Goal: Transaction & Acquisition: Purchase product/service

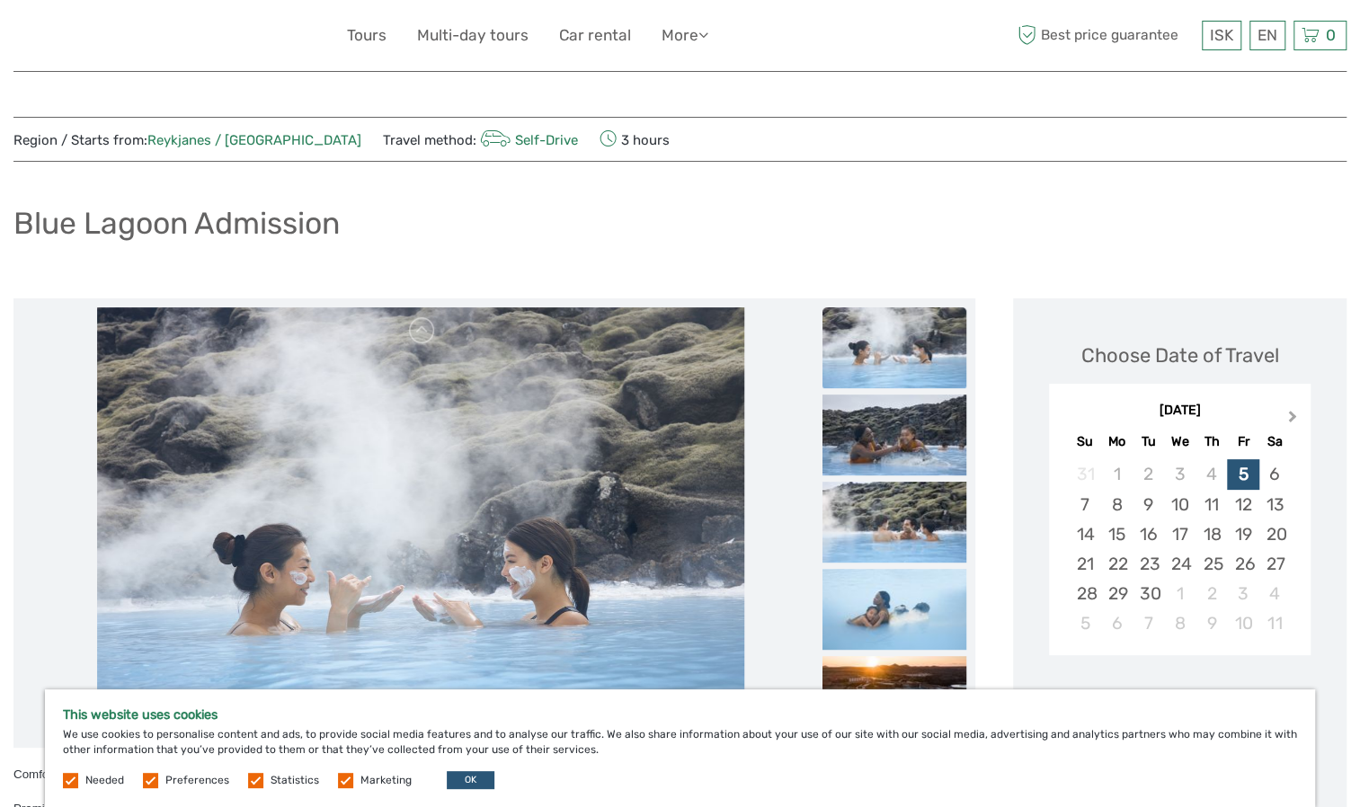
click at [1294, 413] on button "Next Month" at bounding box center [1294, 420] width 29 height 29
click at [1274, 476] on div "4" at bounding box center [1274, 474] width 31 height 30
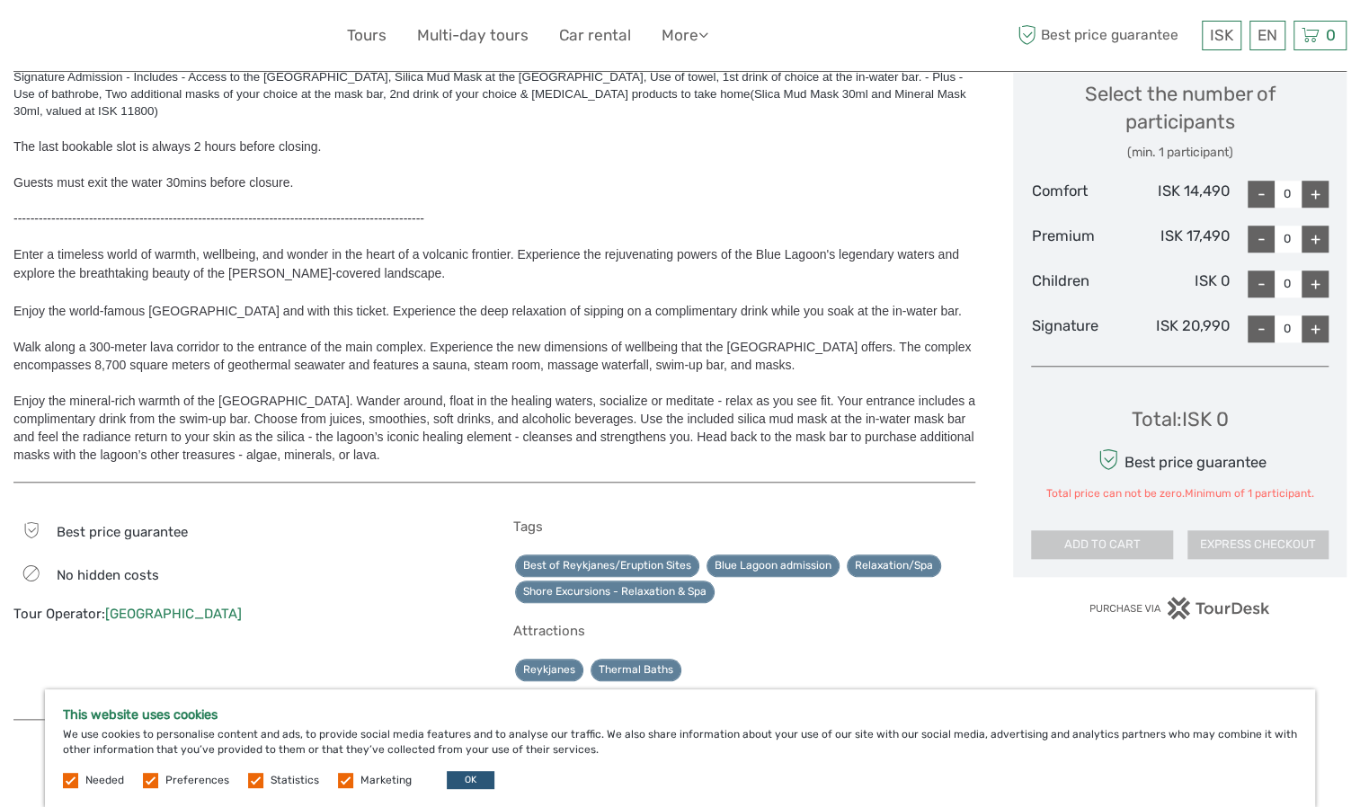
scroll to position [719, 0]
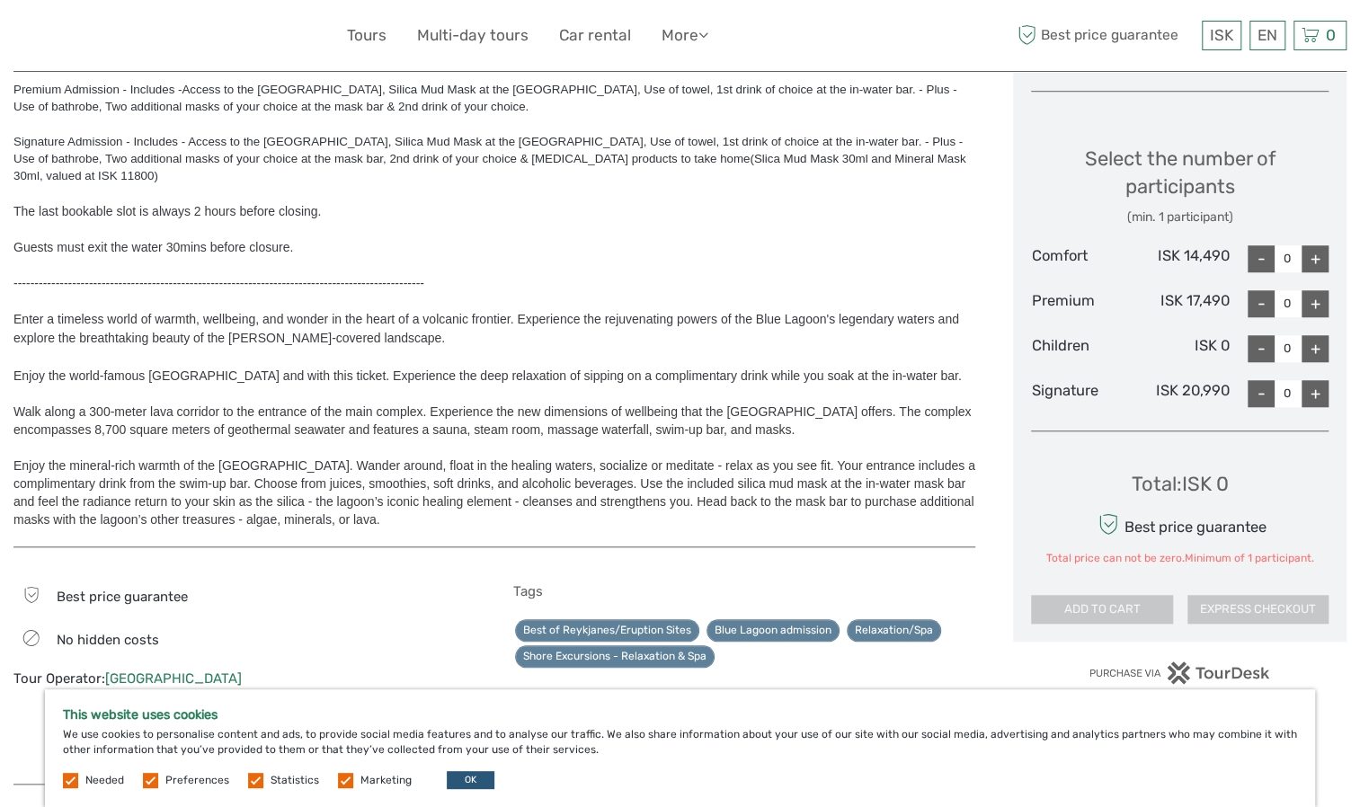
click at [1316, 394] on div "+" at bounding box center [1314, 393] width 27 height 27
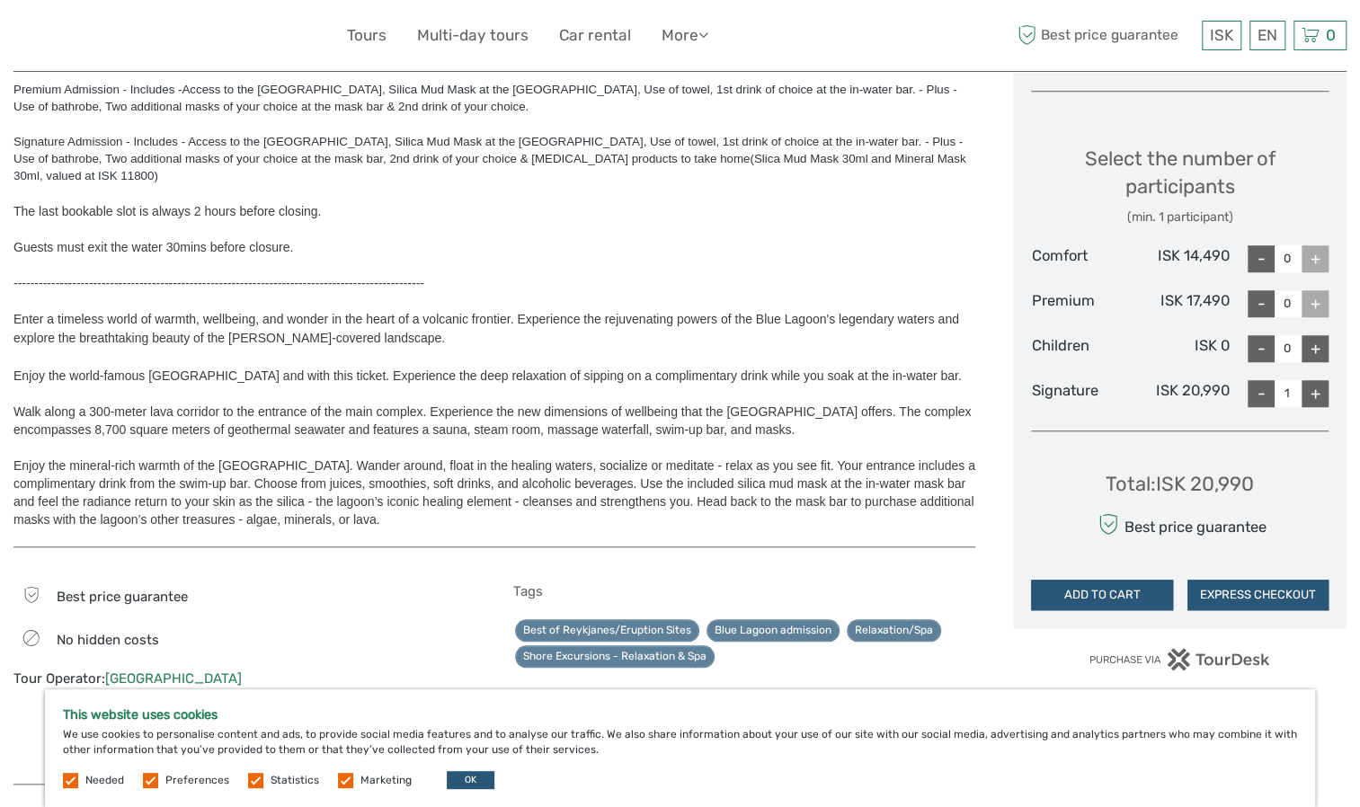
click at [1316, 394] on div "+" at bounding box center [1314, 393] width 27 height 27
type input "2"
click at [1085, 595] on button "ADD TO CART" at bounding box center [1101, 595] width 141 height 31
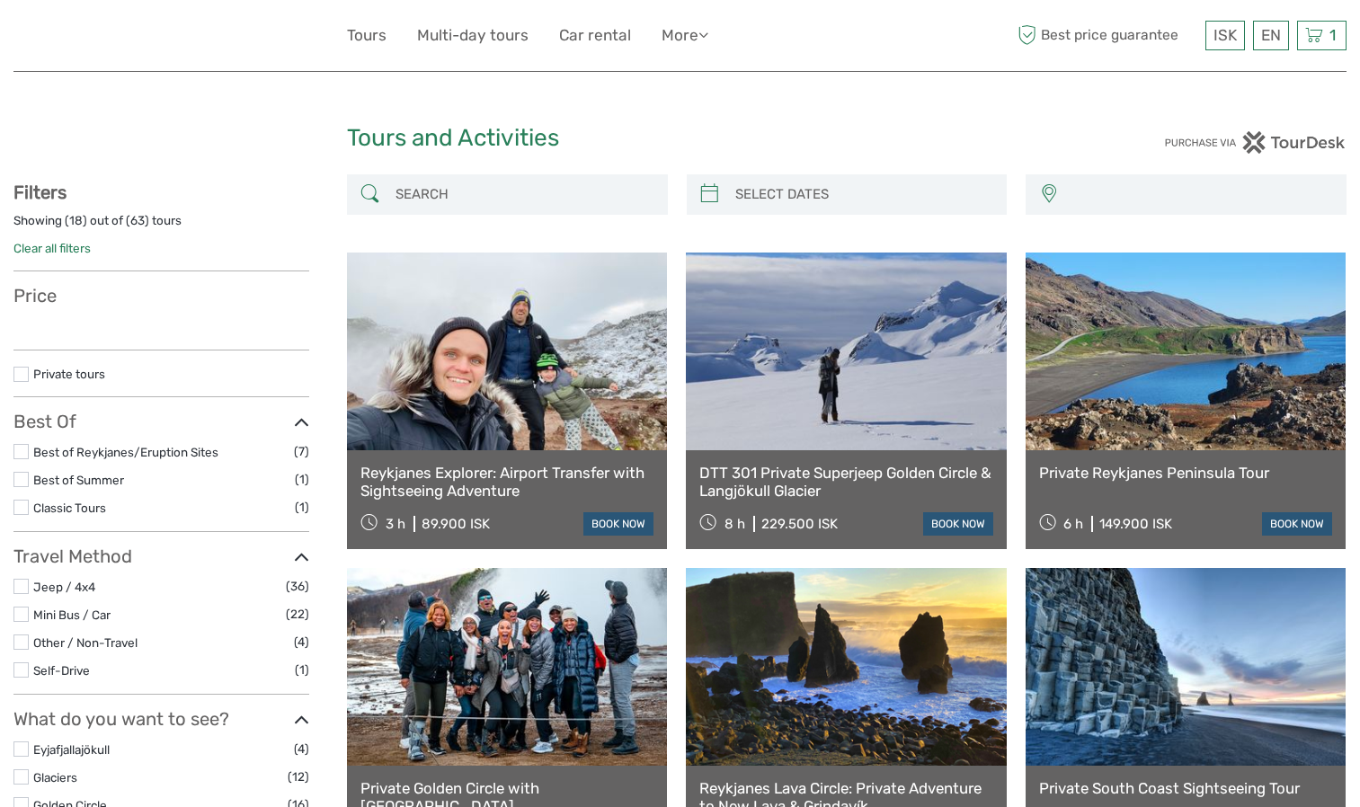
select select
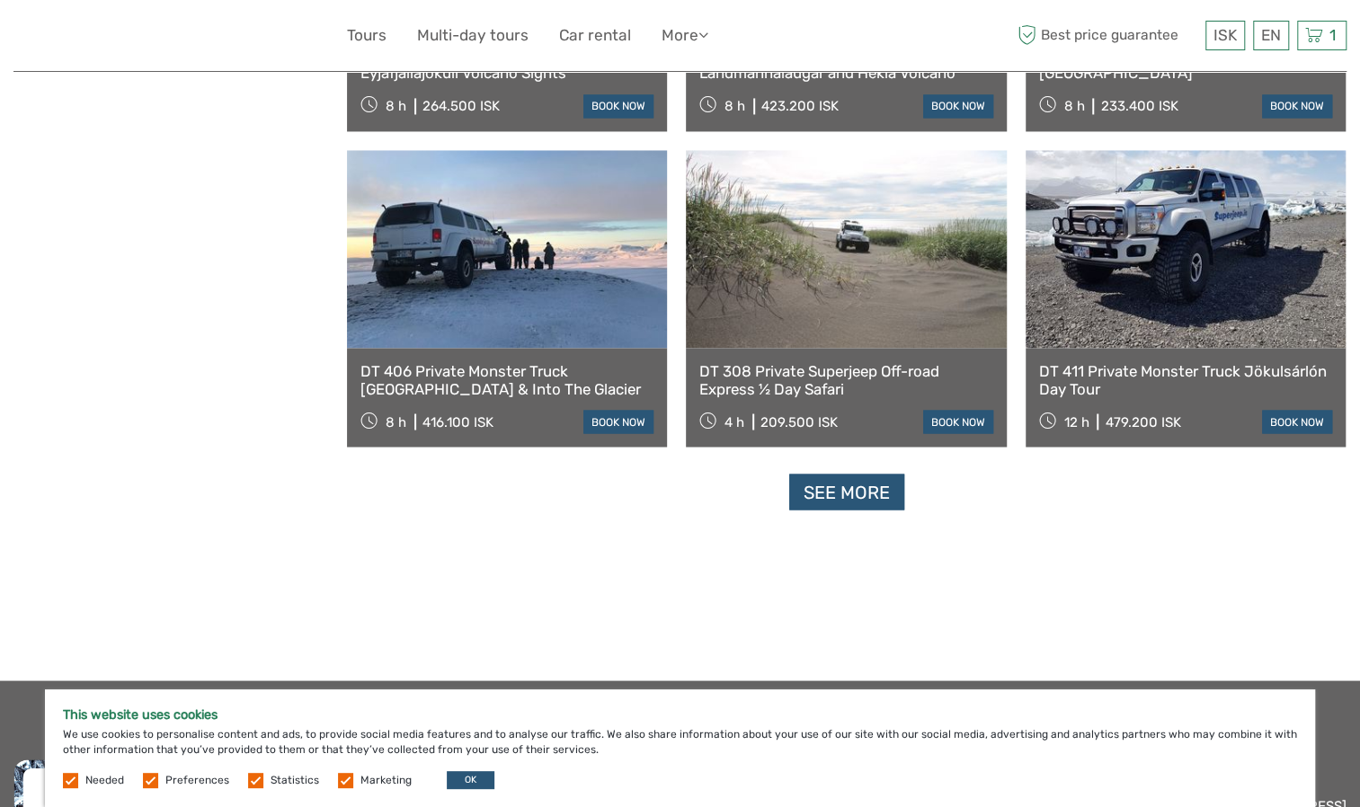
scroll to position [1708, 0]
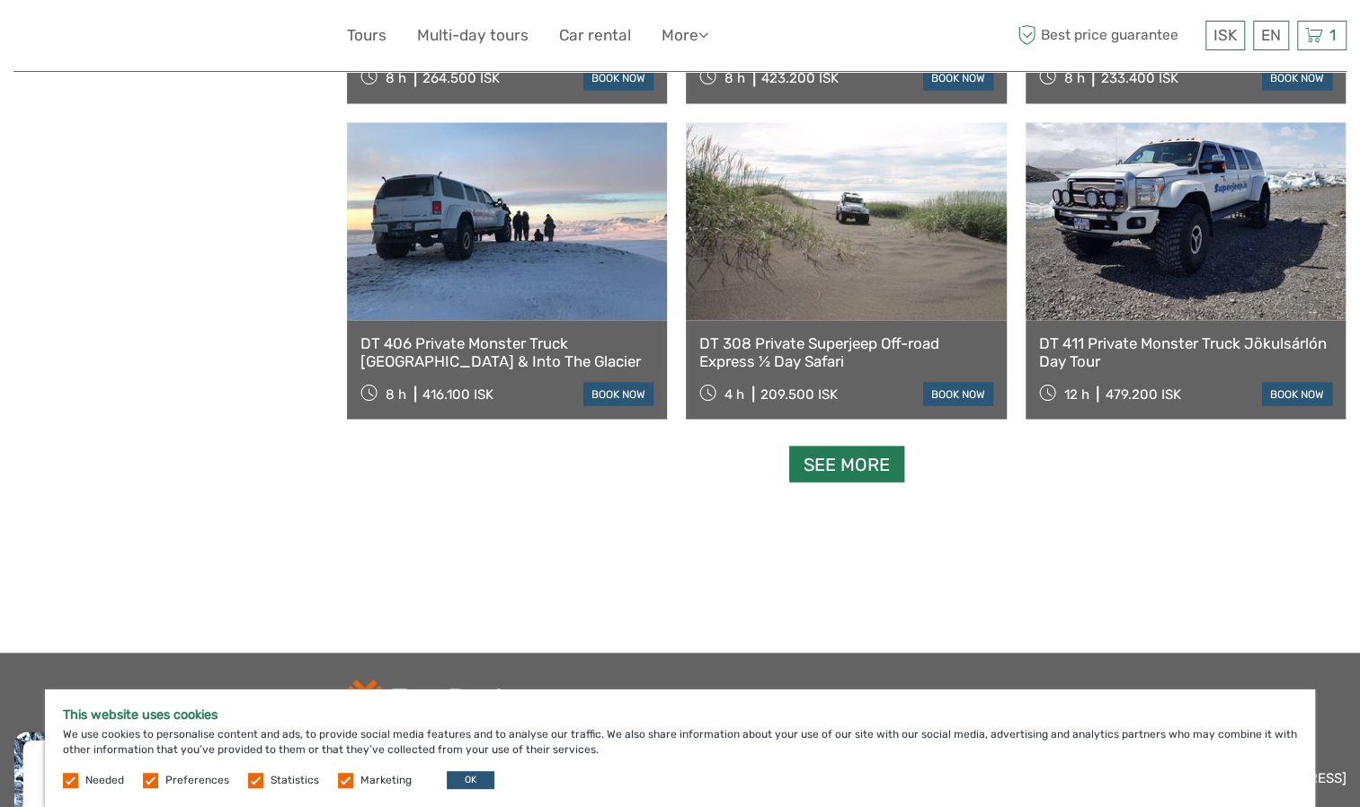
click at [841, 467] on link "See more" at bounding box center [846, 464] width 115 height 37
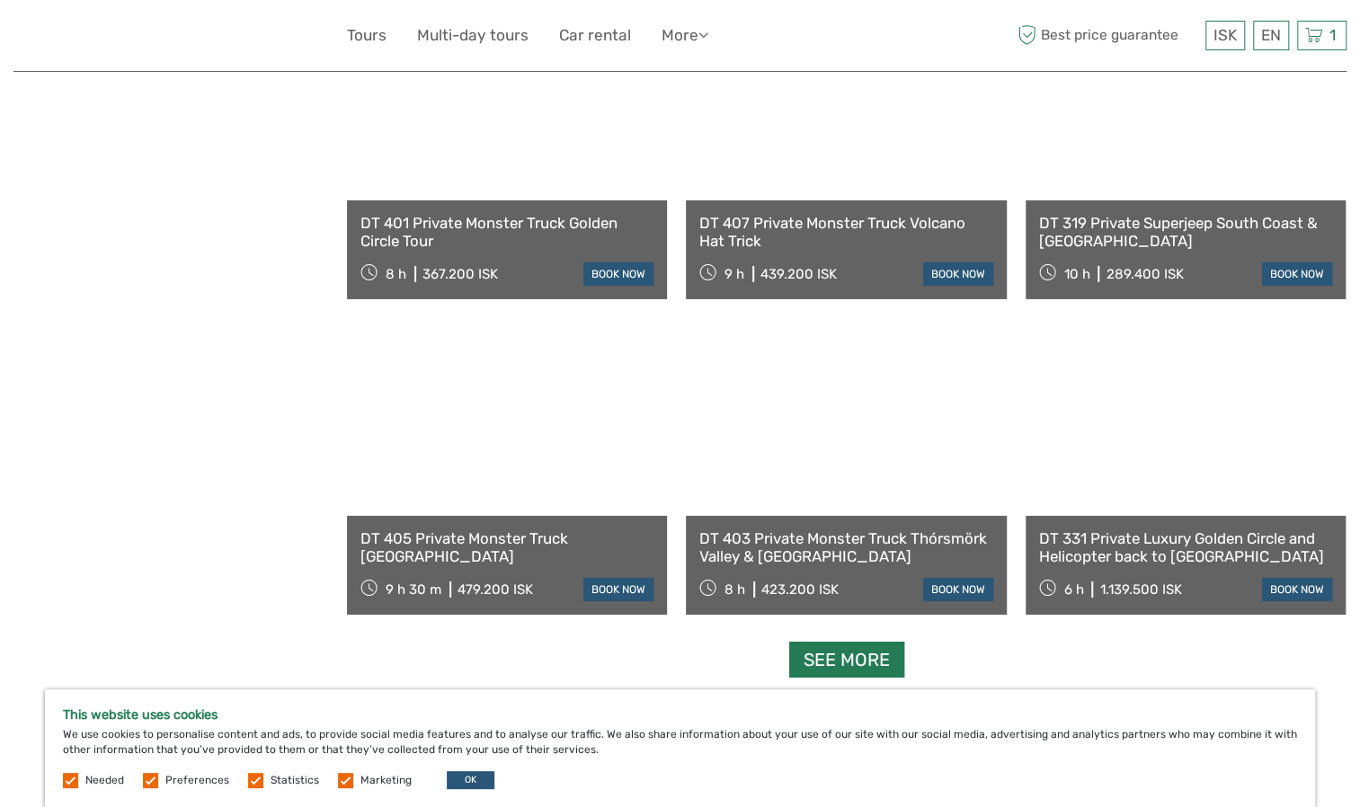
scroll to position [3416, 0]
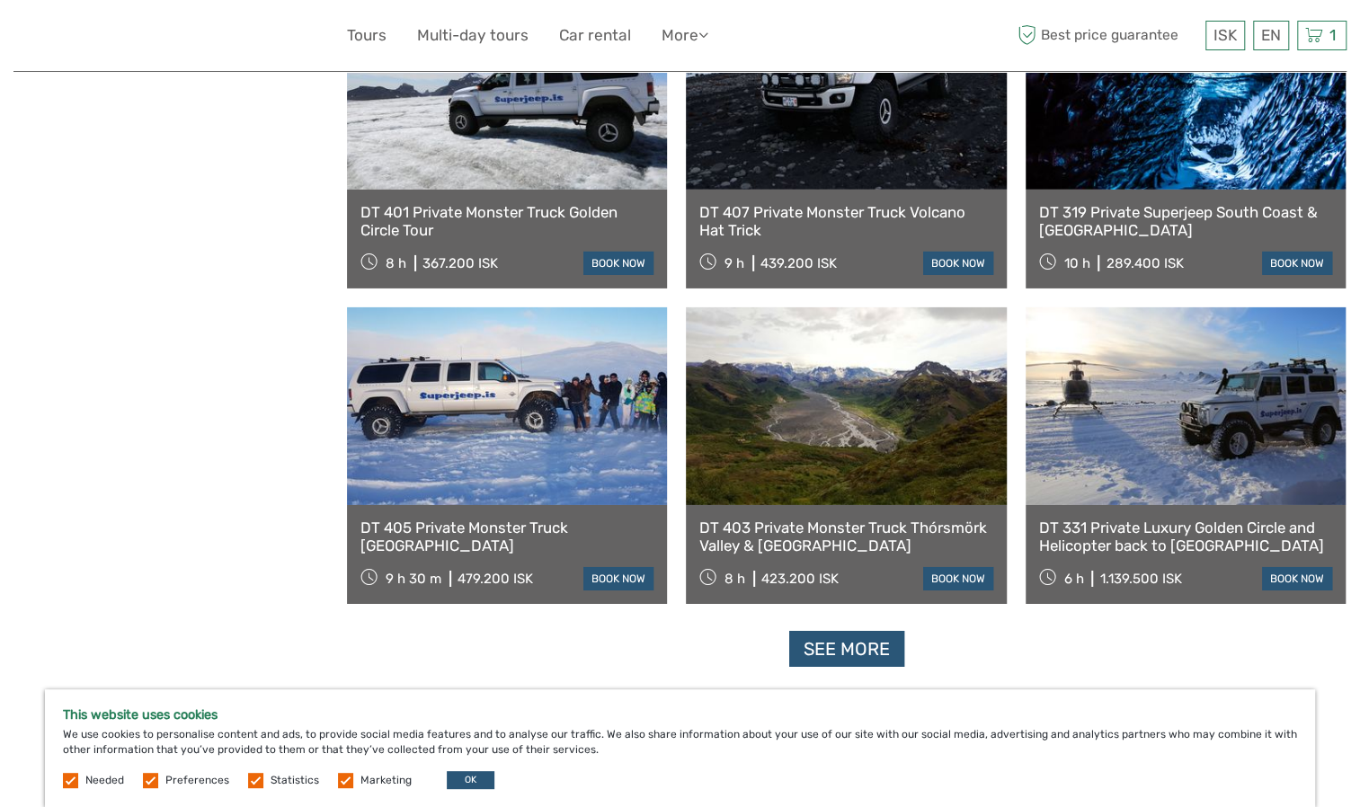
click at [1160, 392] on link at bounding box center [1186, 406] width 320 height 198
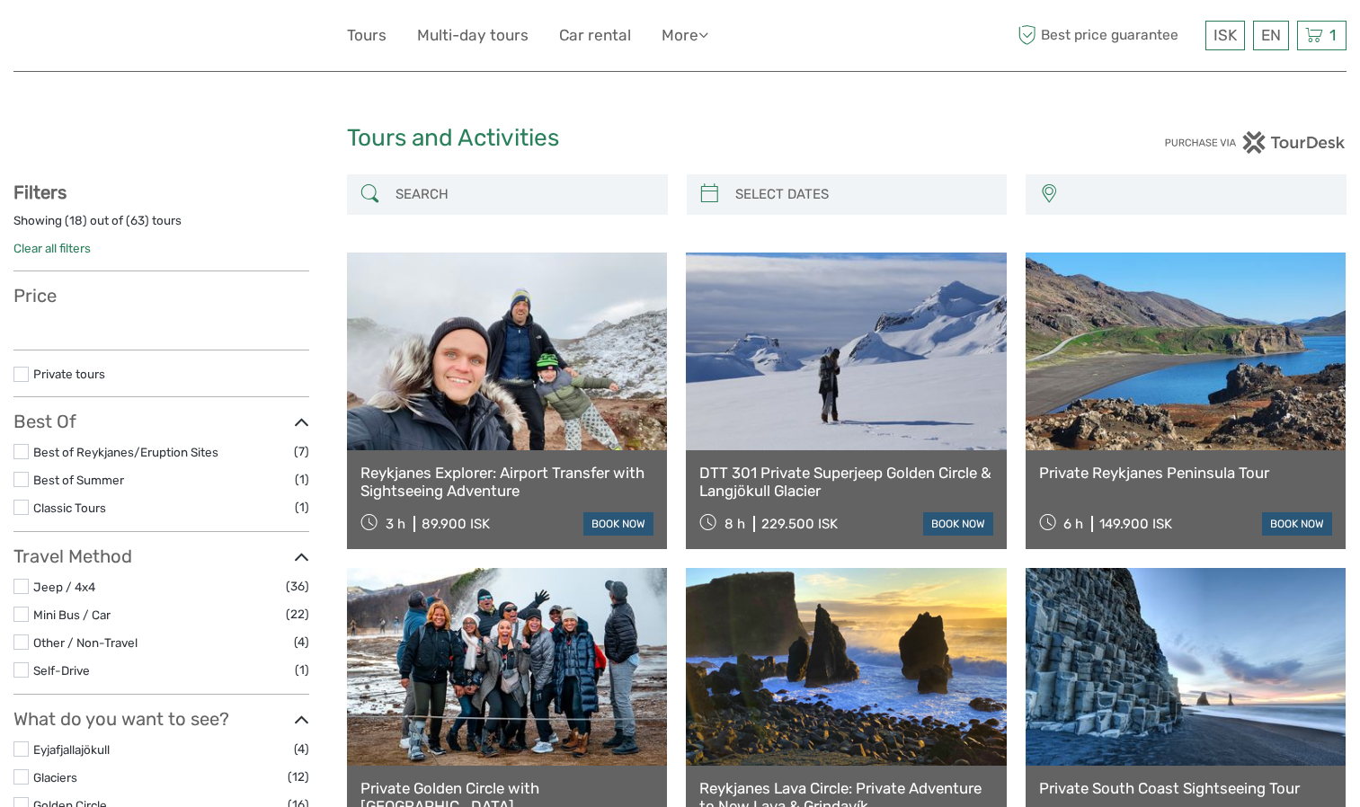
select select
